Goal: Transaction & Acquisition: Purchase product/service

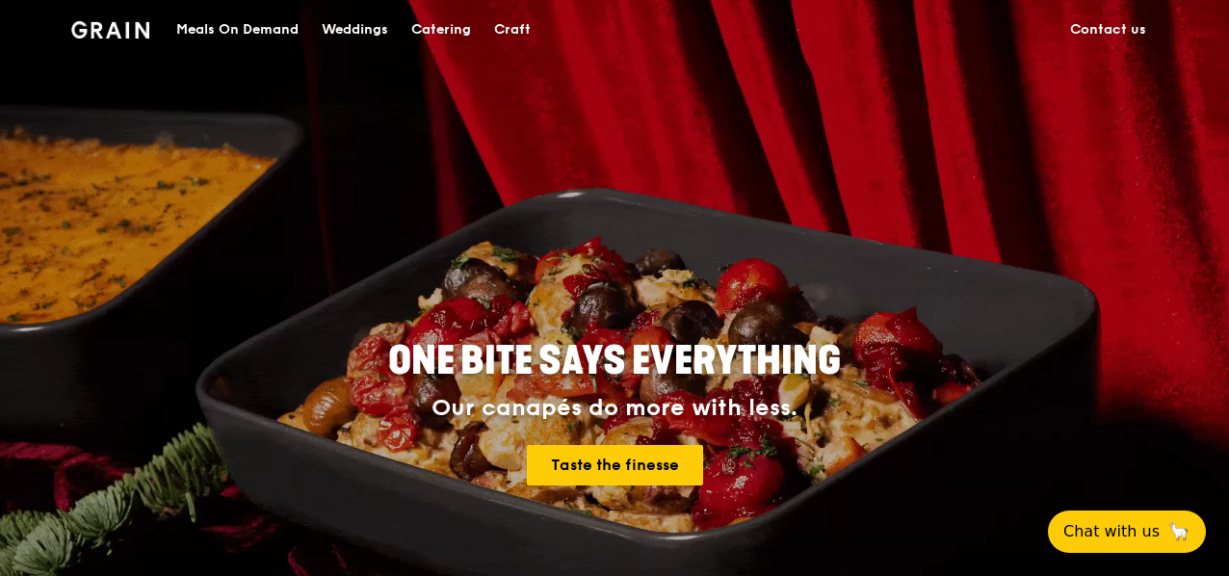
click at [225, 35] on div "Meals On Demand" at bounding box center [237, 30] width 122 height 58
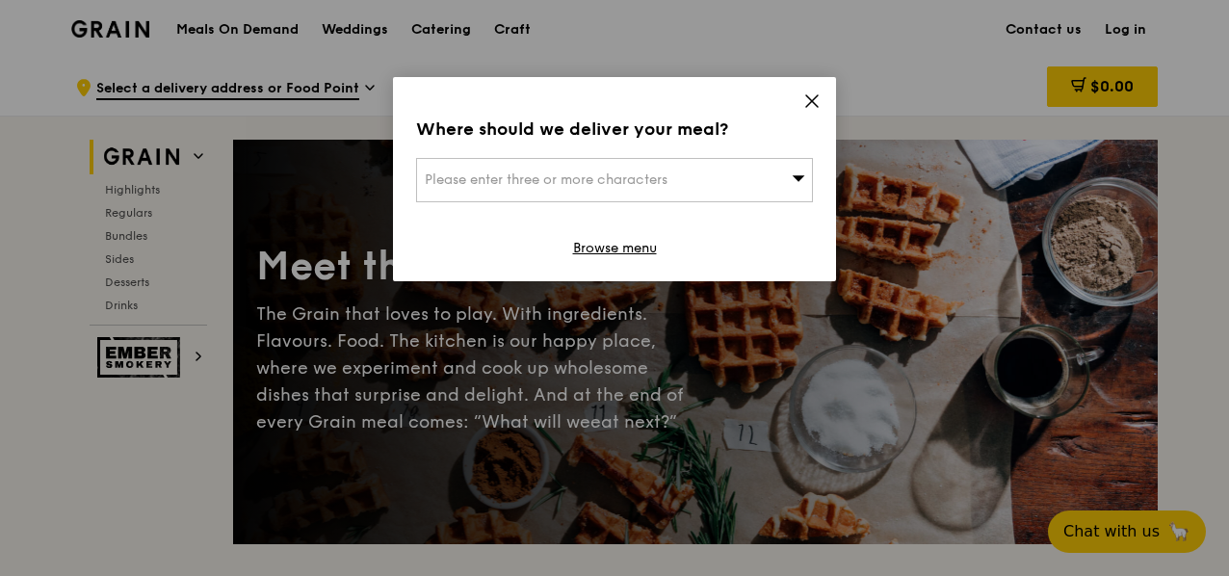
click at [813, 104] on icon at bounding box center [811, 100] width 17 height 17
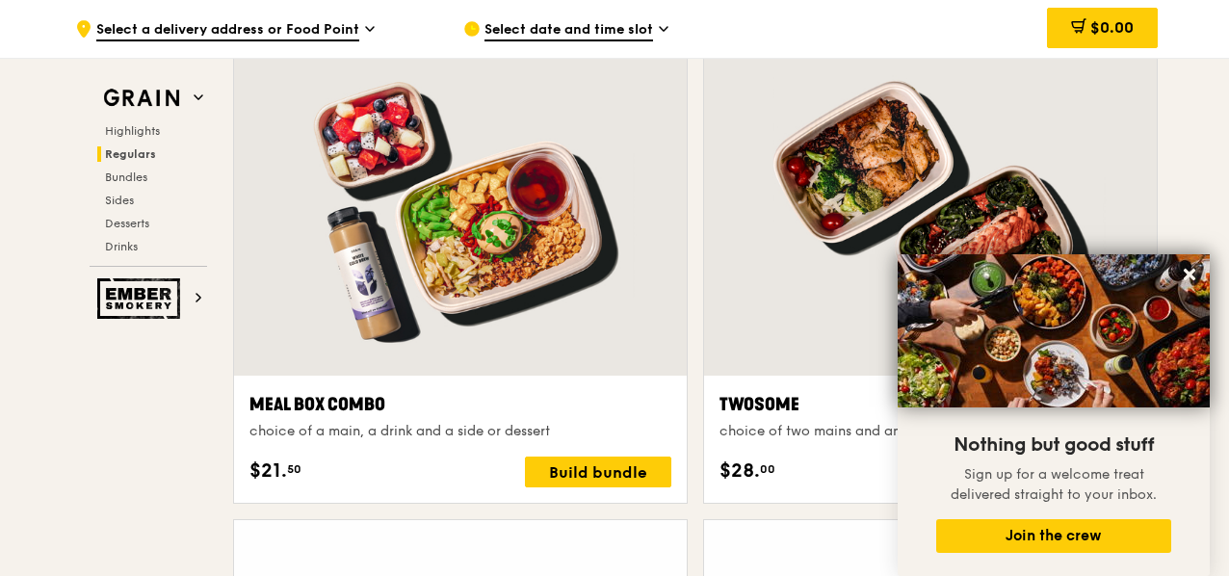
scroll to position [2892, 0]
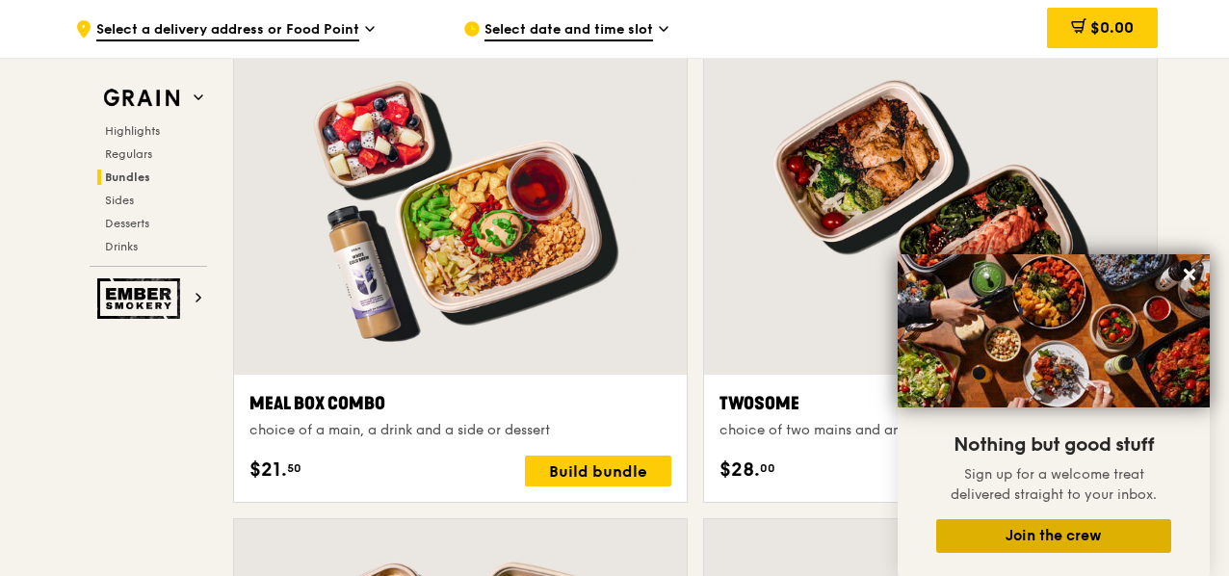
drag, startPoint x: 1059, startPoint y: 542, endPoint x: 321, endPoint y: 461, distance: 743.0
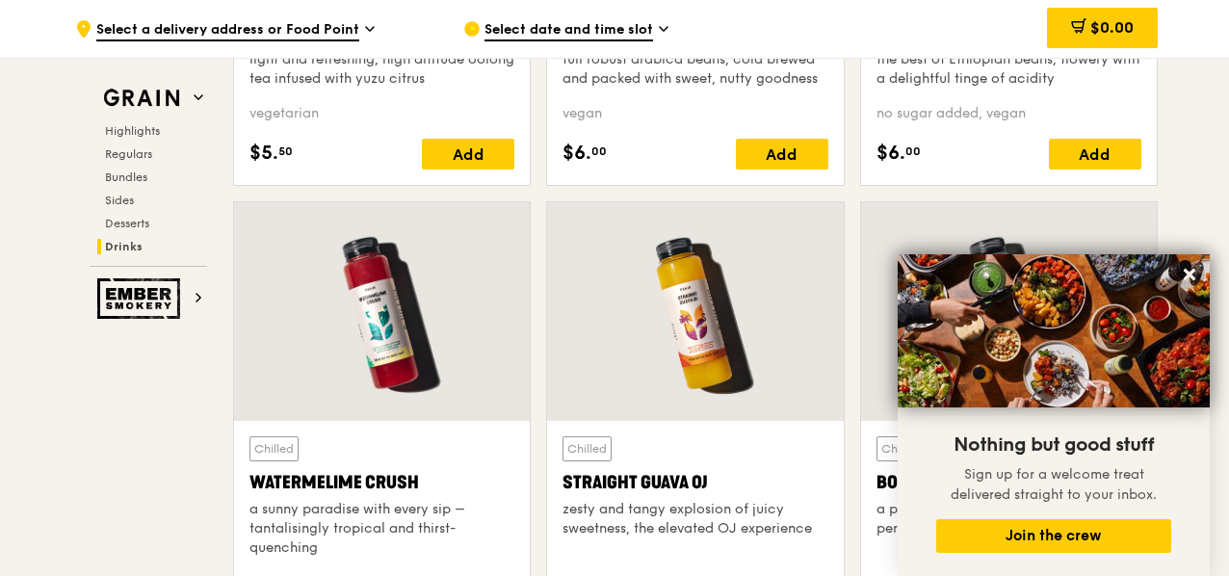
scroll to position [7807, 0]
